Goal: Check status: Check status

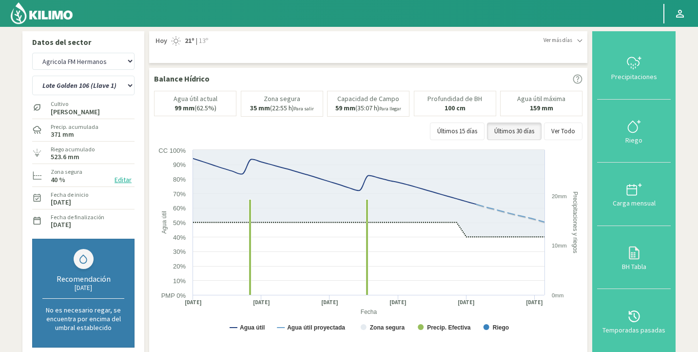
click at [70, 65] on select "Agr. Huertos de Chocalan Agrícola Bakia Agrícola [GEOGRAPHIC_DATA] - IC Agrícol…" at bounding box center [83, 61] width 102 height 17
click at [32, 53] on select "Agr. Huertos de Chocalan Agrícola Bakia Agrícola [GEOGRAPHIC_DATA] - IC Agrícol…" at bounding box center [83, 61] width 102 height 17
select select "5440: Object"
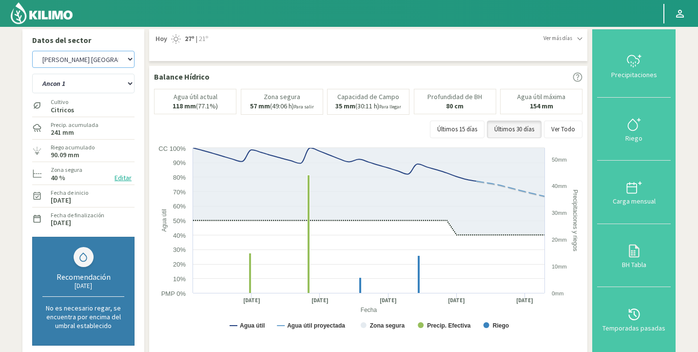
scroll to position [4, 0]
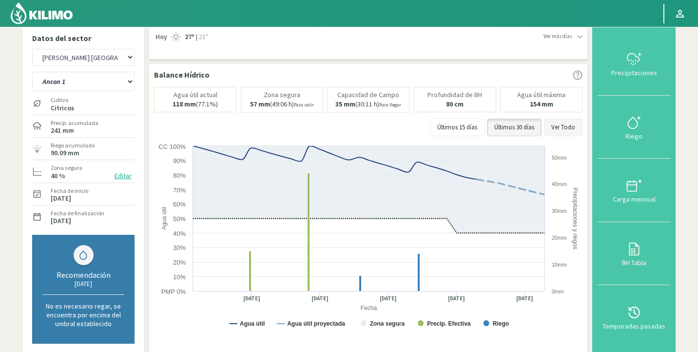
click at [568, 130] on button "Ver Todo" at bounding box center [563, 127] width 39 height 18
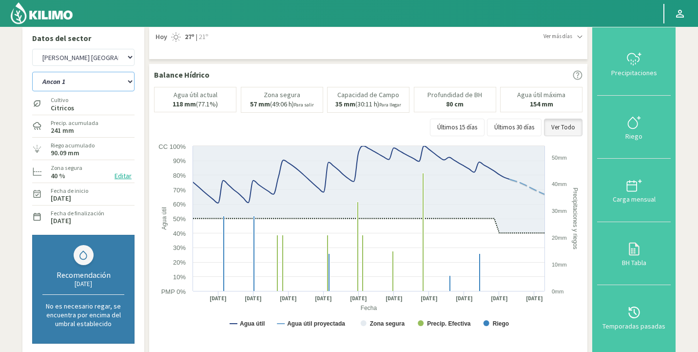
click at [81, 77] on select "Ancon 1 Ancon 2 Botijon 1 Botijon 2 Brisas 2 El Estanco 1 - CdR El Estanco 2 - …" at bounding box center [83, 82] width 102 height 20
click at [32, 72] on select "Ancon 1 Ancon 2 Botijon 1 Botijon 2 Brisas 2 El Estanco 1 - CdR El Estanco 2 - …" at bounding box center [83, 82] width 102 height 20
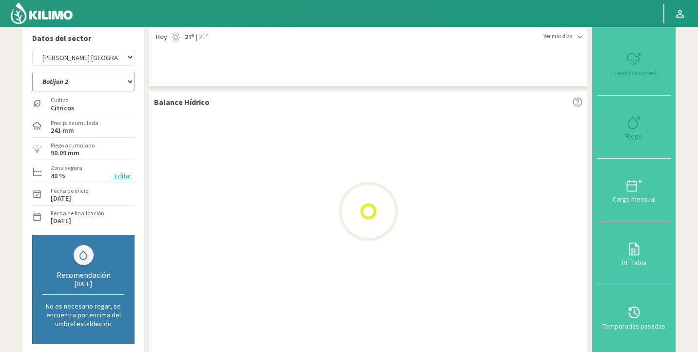
select select "78: Object"
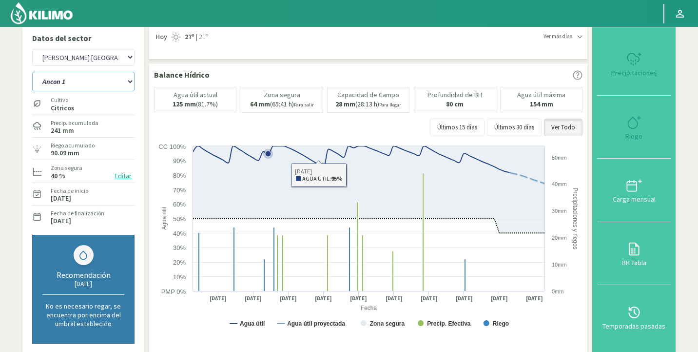
select select "5739: Object"
select select "96: Object"
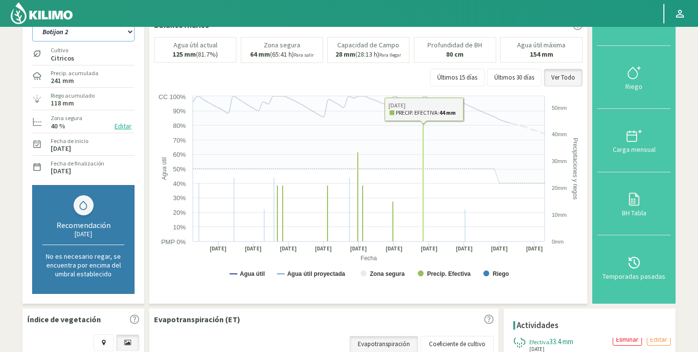
scroll to position [35, 0]
